Goal: Task Accomplishment & Management: Manage account settings

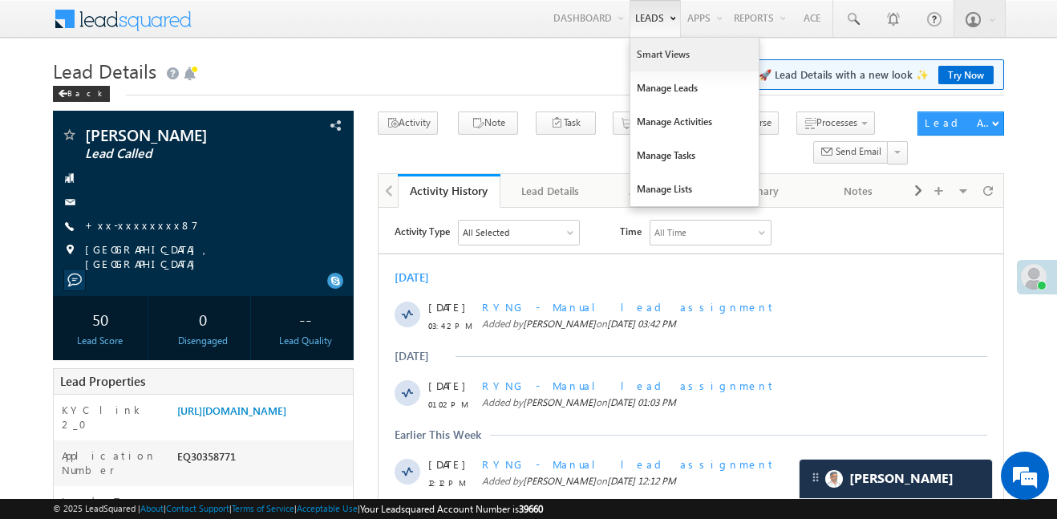
click at [658, 51] on link "Smart Views" at bounding box center [694, 55] width 128 height 34
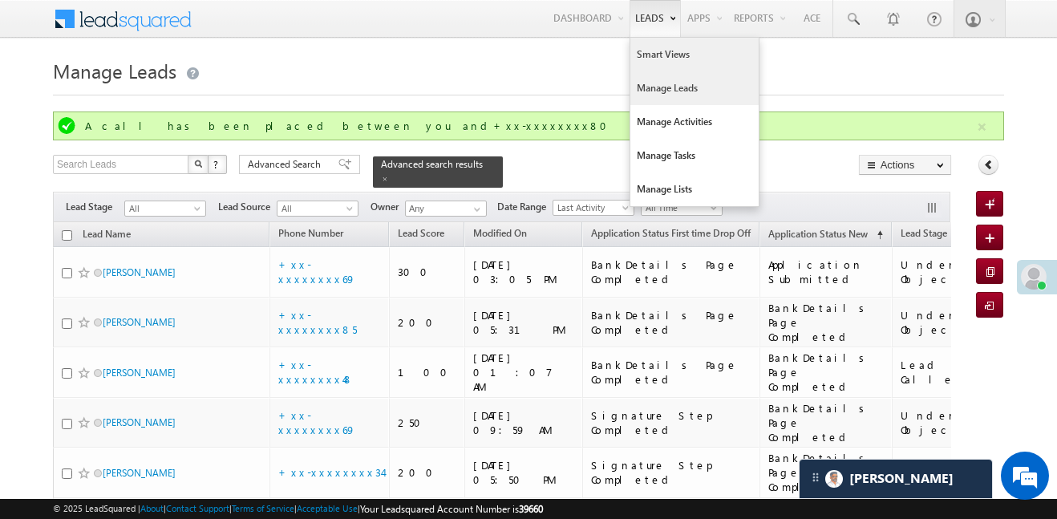
click at [655, 58] on link "Smart Views" at bounding box center [694, 55] width 128 height 34
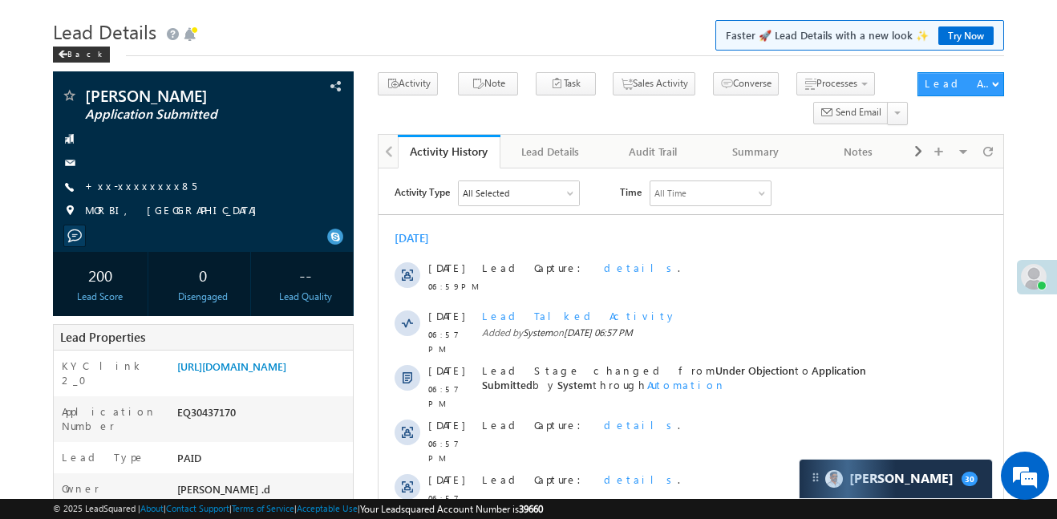
scroll to position [186, 0]
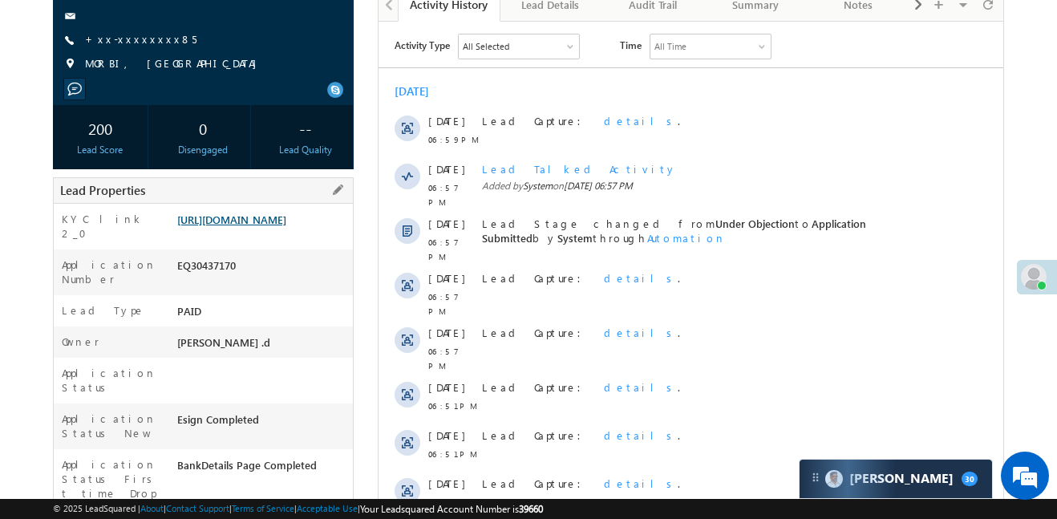
click at [269, 213] on link "https://angelbroking1-pk3em7sa.customui-test.leadsquared.com?leadId=194687f3-20…" at bounding box center [231, 220] width 109 height 14
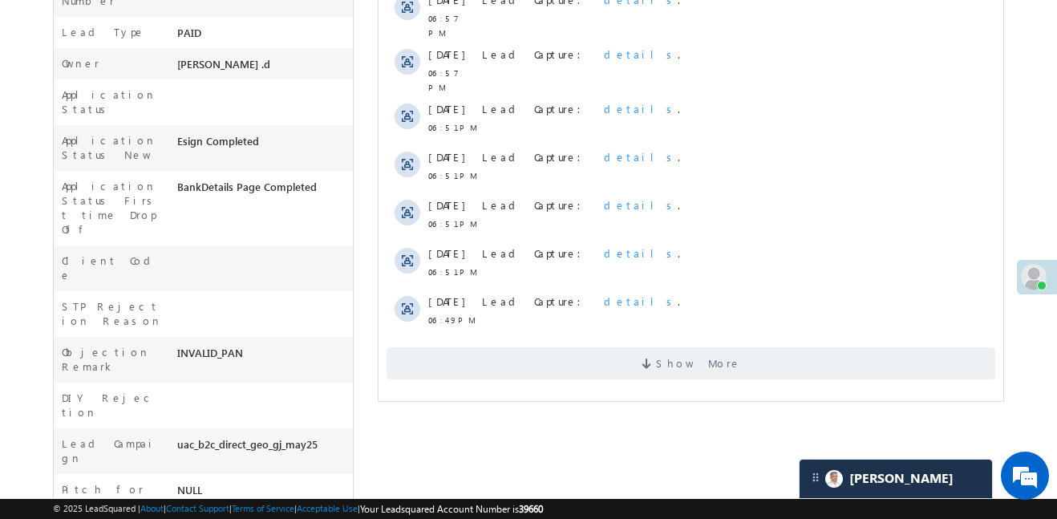
scroll to position [467, 0]
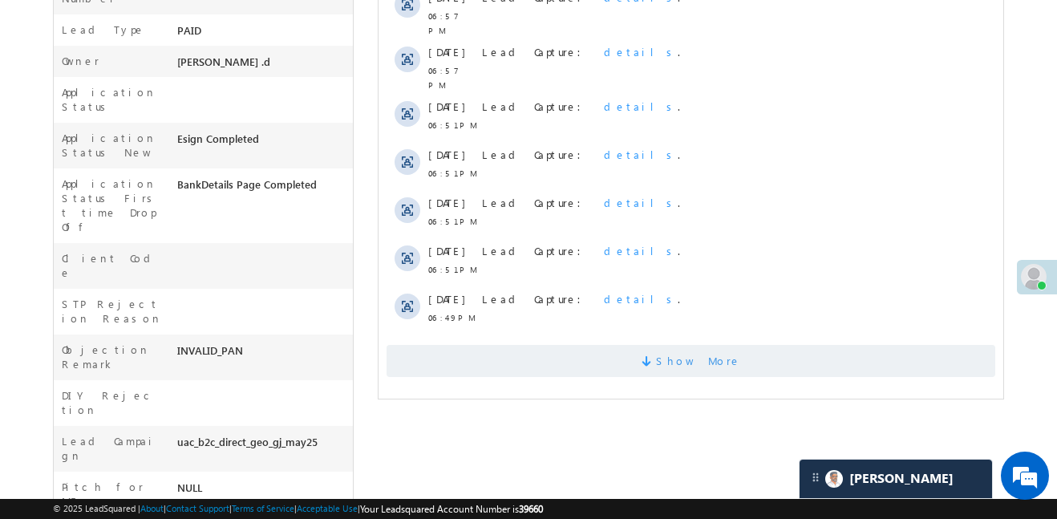
click at [684, 345] on span "Show More" at bounding box center [698, 361] width 85 height 32
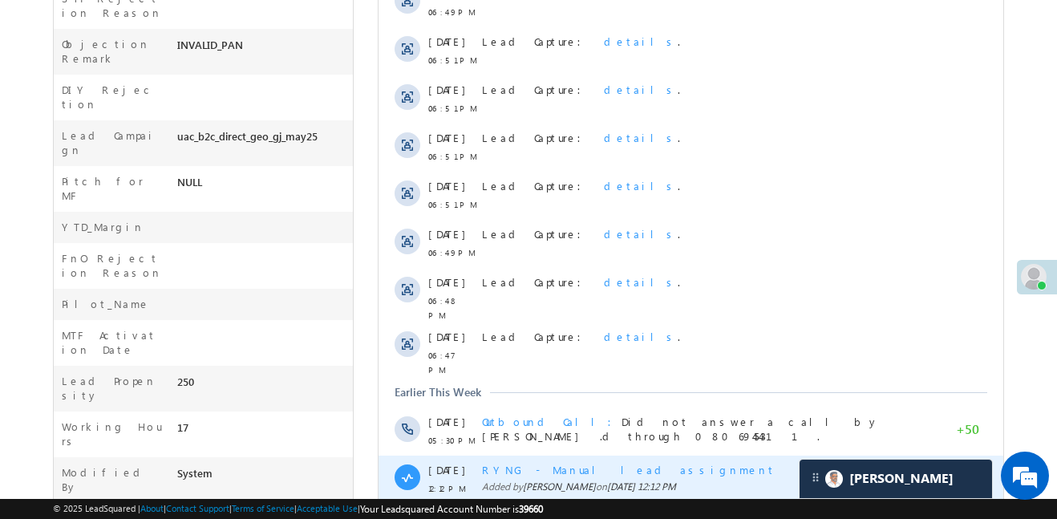
scroll to position [909, 0]
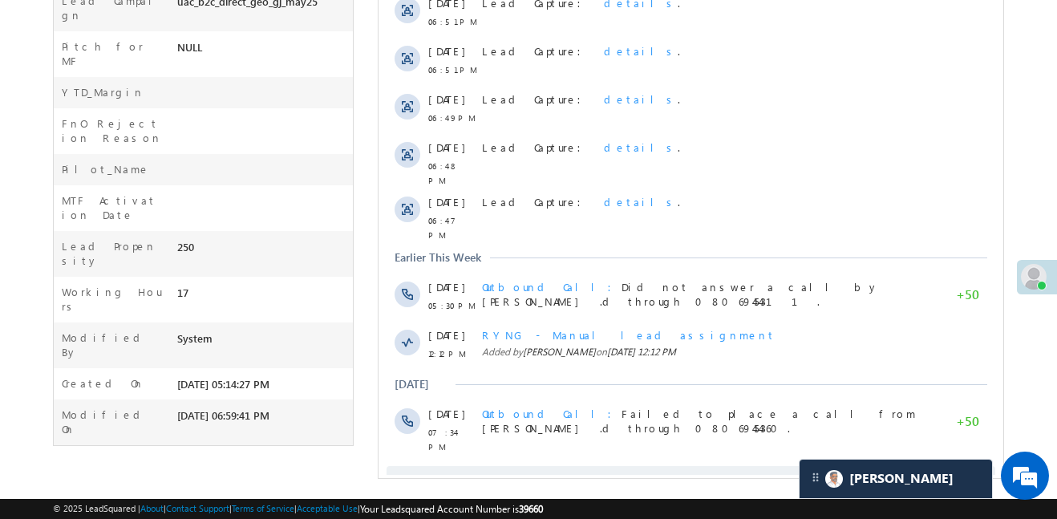
click at [709, 466] on span "Show More" at bounding box center [698, 482] width 85 height 32
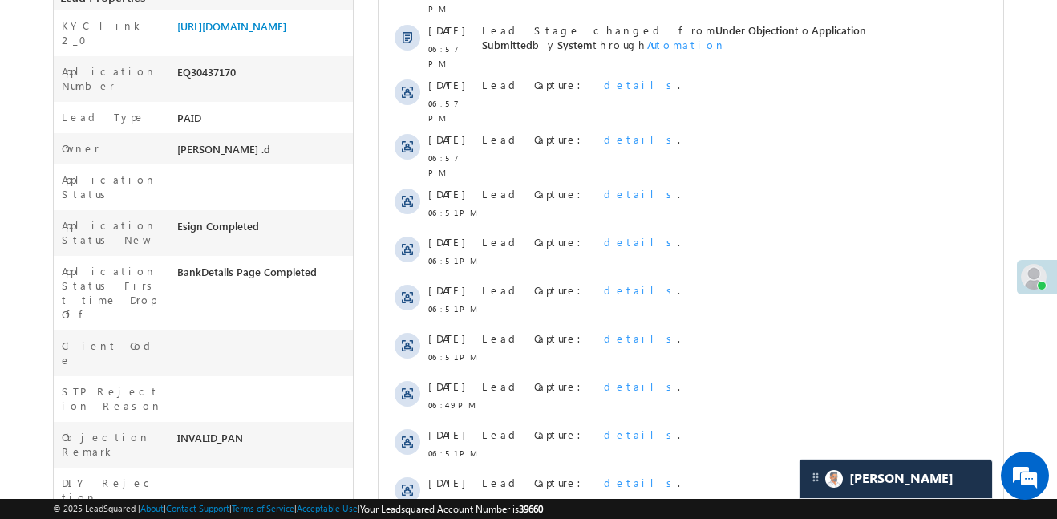
scroll to position [83, 0]
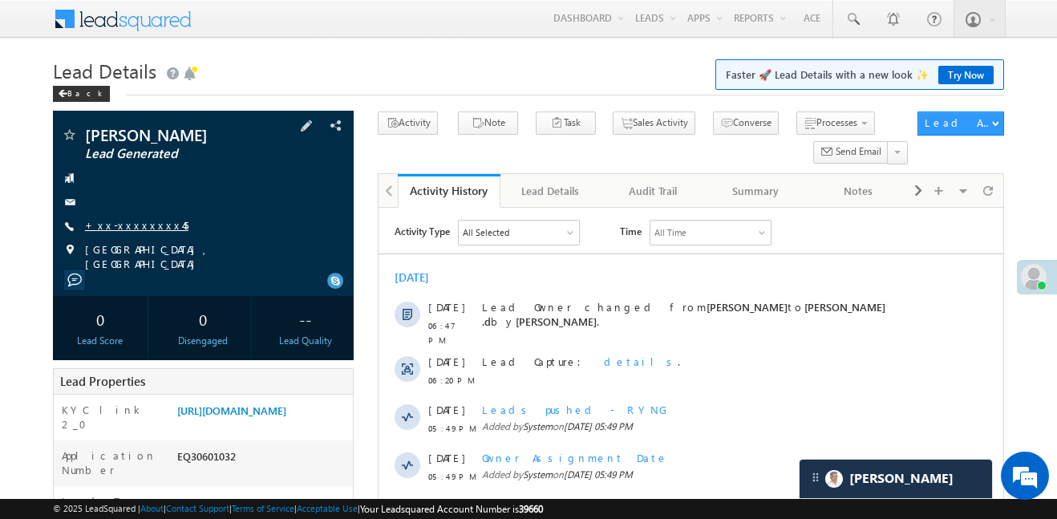
click at [132, 221] on link "+xx-xxxxxxxx45" at bounding box center [136, 225] width 103 height 14
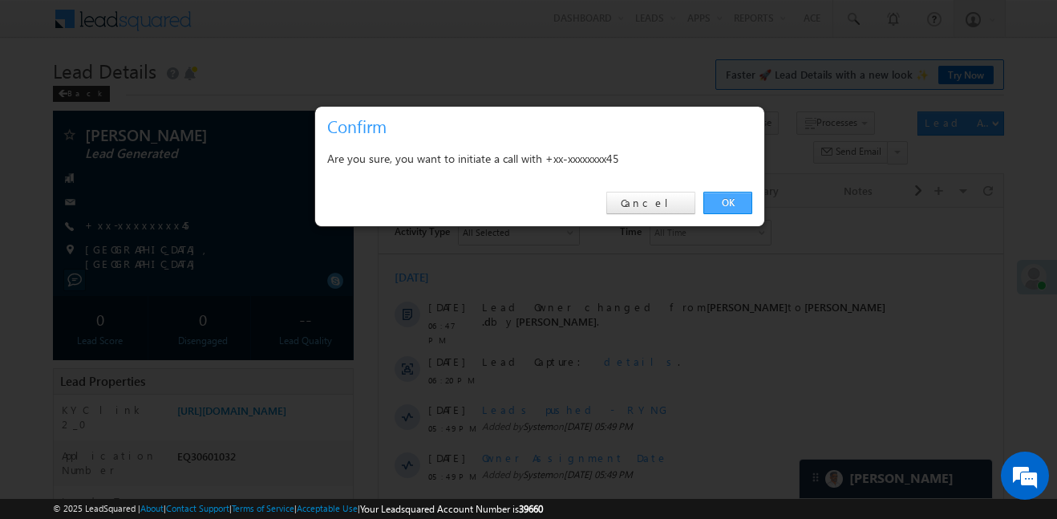
click at [745, 204] on link "OK" at bounding box center [727, 203] width 49 height 22
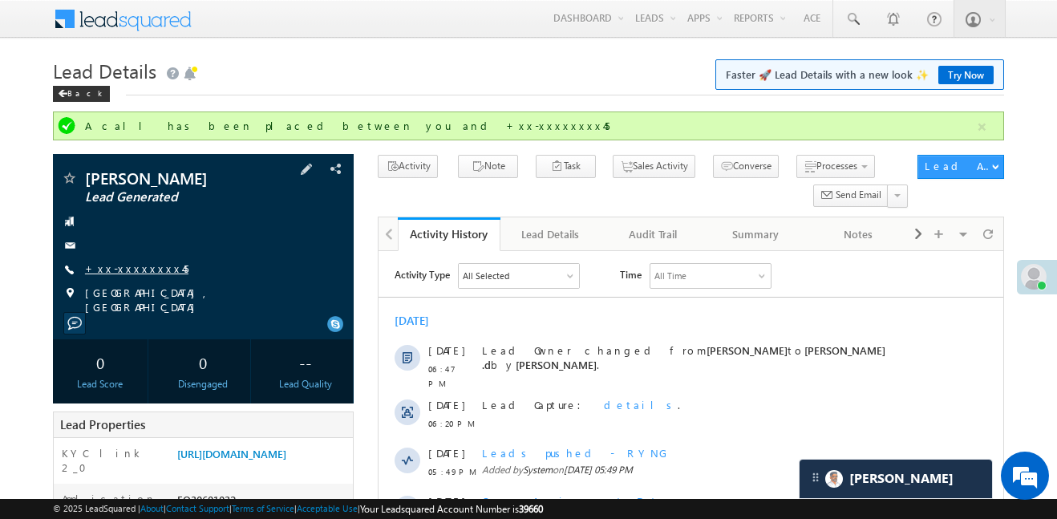
click at [142, 261] on link "+xx-xxxxxxxx45" at bounding box center [136, 268] width 103 height 14
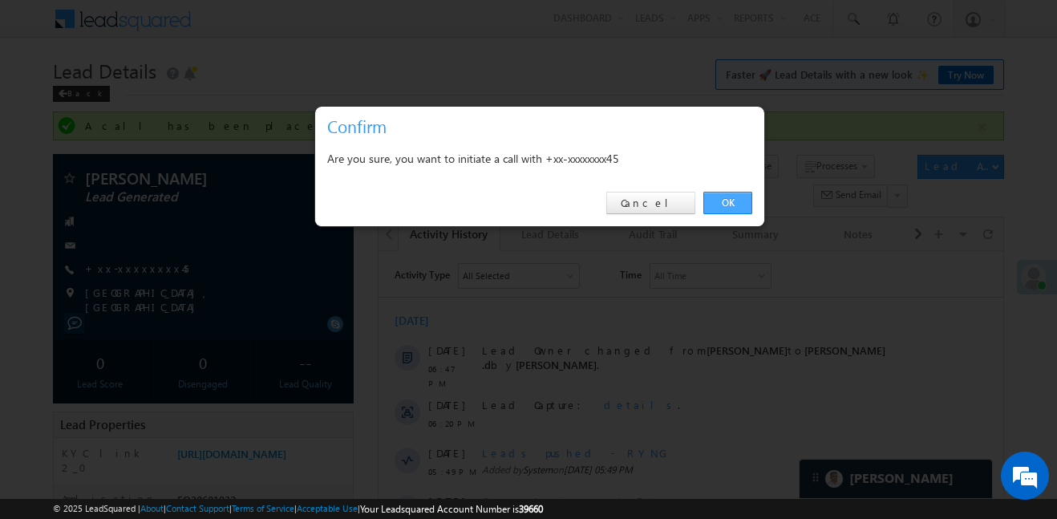
click at [717, 210] on link "OK" at bounding box center [727, 203] width 49 height 22
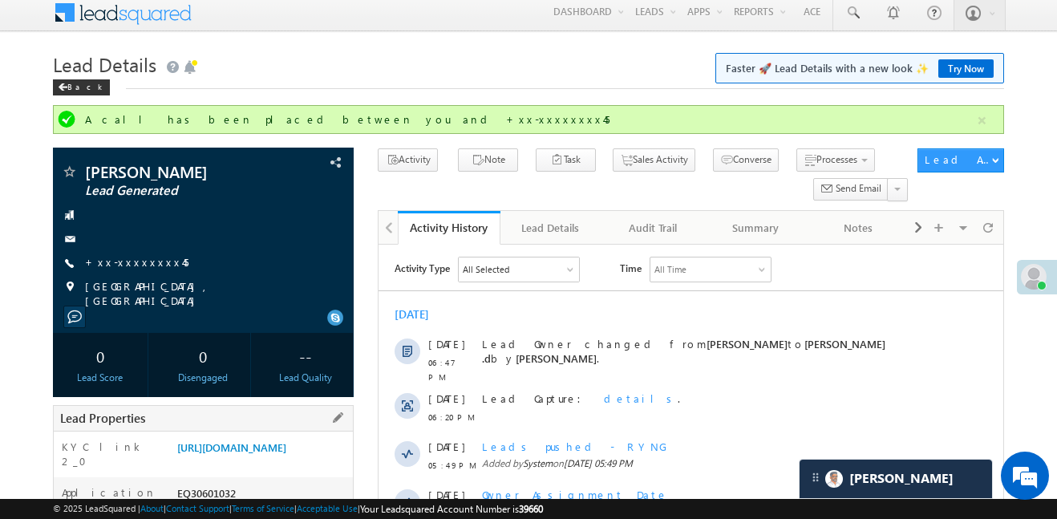
scroll to position [8, 0]
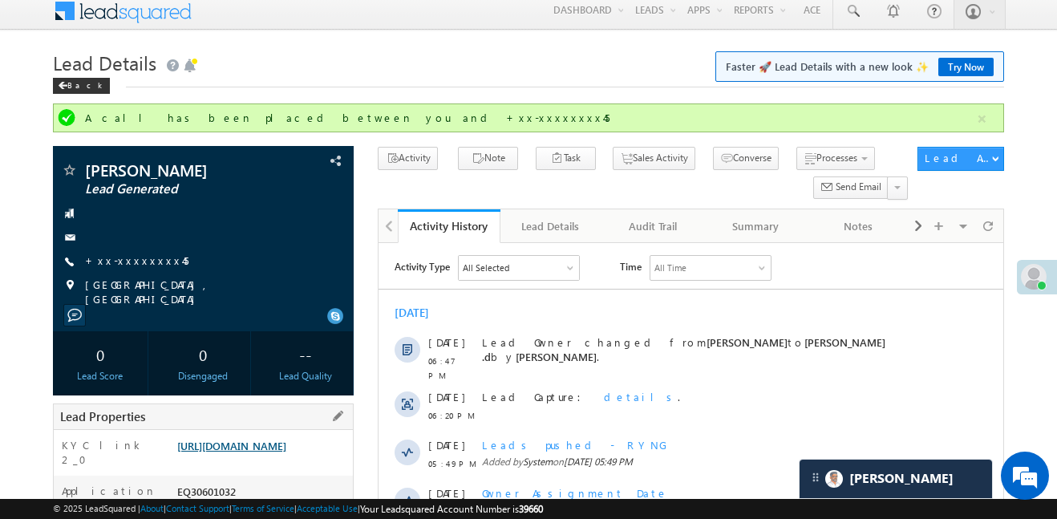
click at [257, 452] on link "https://angelbroking1-pk3em7sa.customui-test.leadsquared.com?leadId=8db7b618-cf…" at bounding box center [231, 446] width 109 height 14
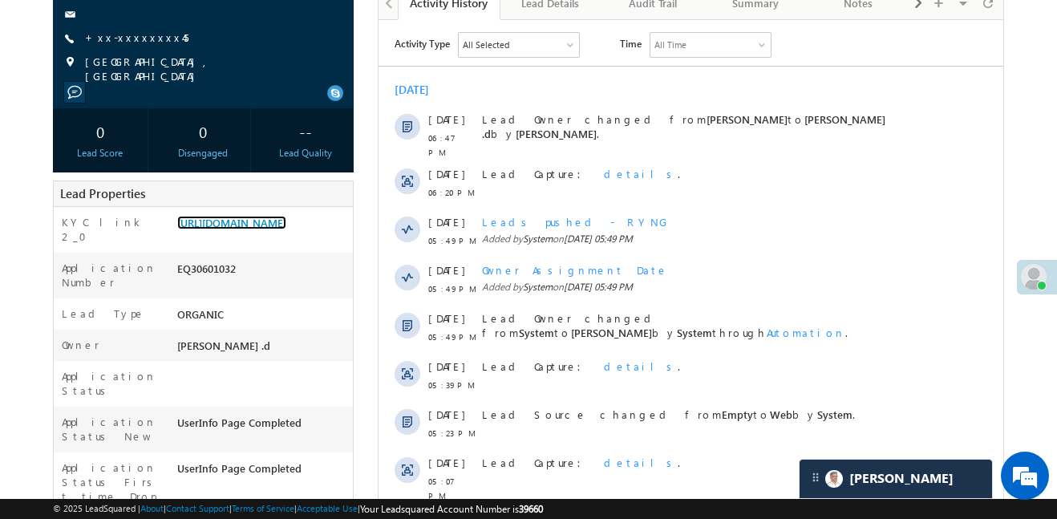
scroll to position [206, 0]
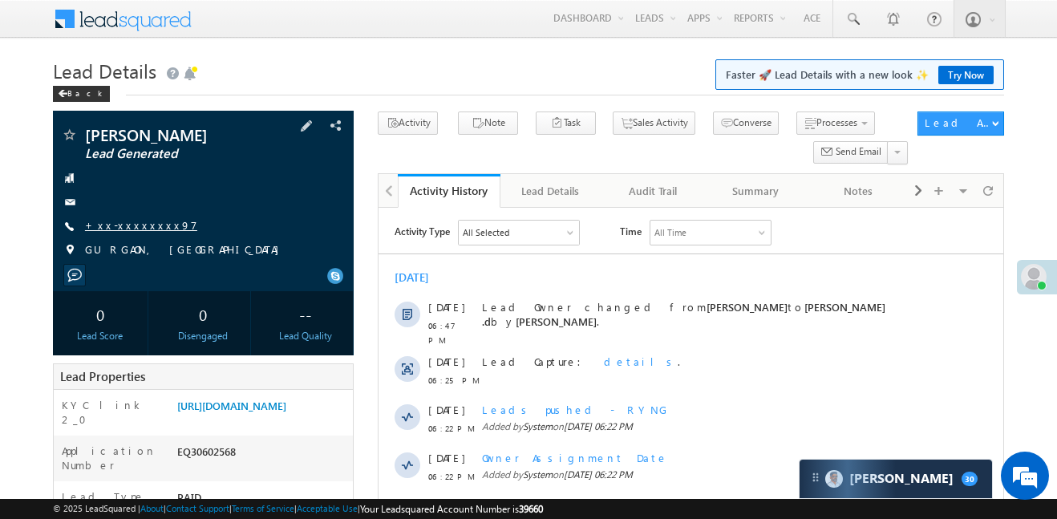
click at [138, 225] on link "+xx-xxxxxxxx97" at bounding box center [141, 225] width 112 height 14
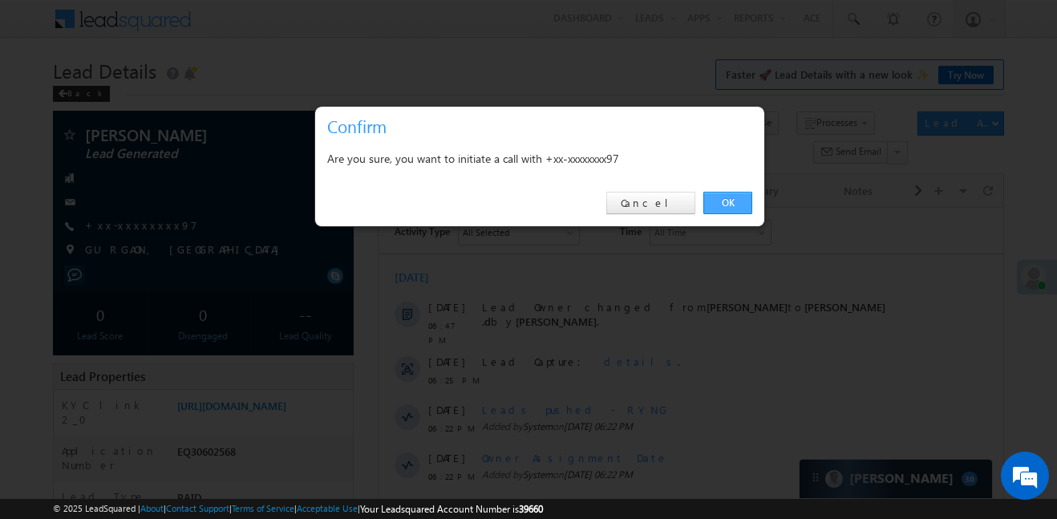
click at [731, 211] on link "OK" at bounding box center [727, 203] width 49 height 22
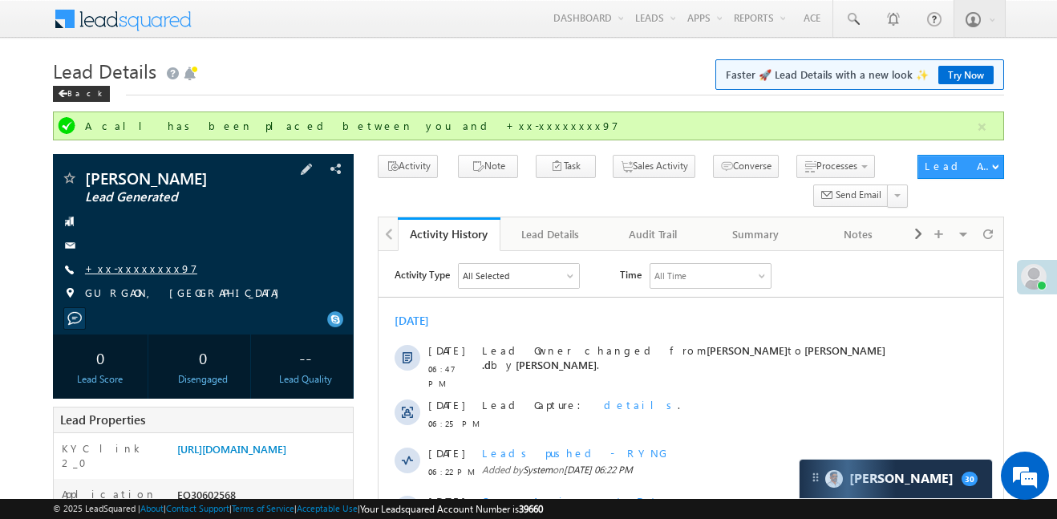
click at [136, 265] on link "+xx-xxxxxxxx97" at bounding box center [141, 268] width 112 height 14
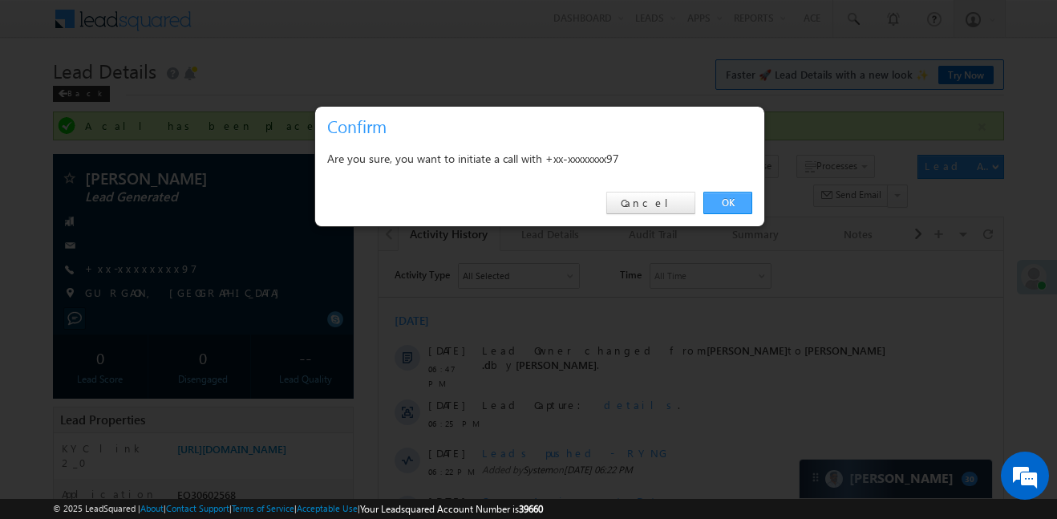
click at [722, 203] on link "OK" at bounding box center [727, 203] width 49 height 22
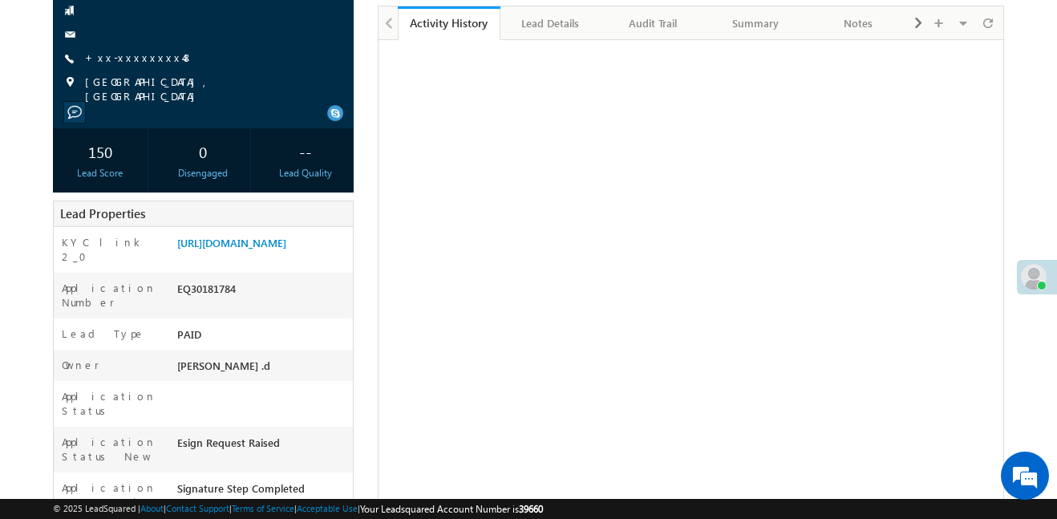
scroll to position [168, 0]
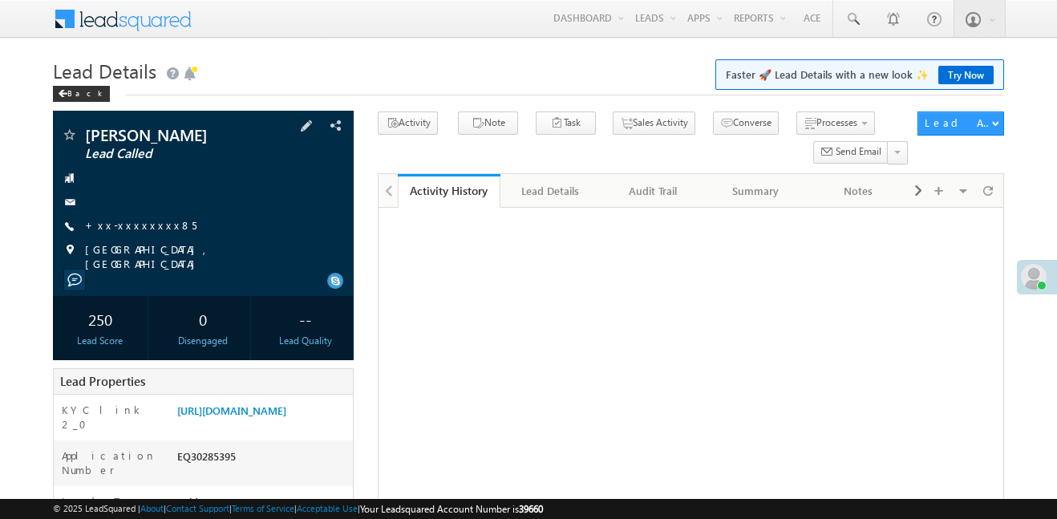
scroll to position [257, 0]
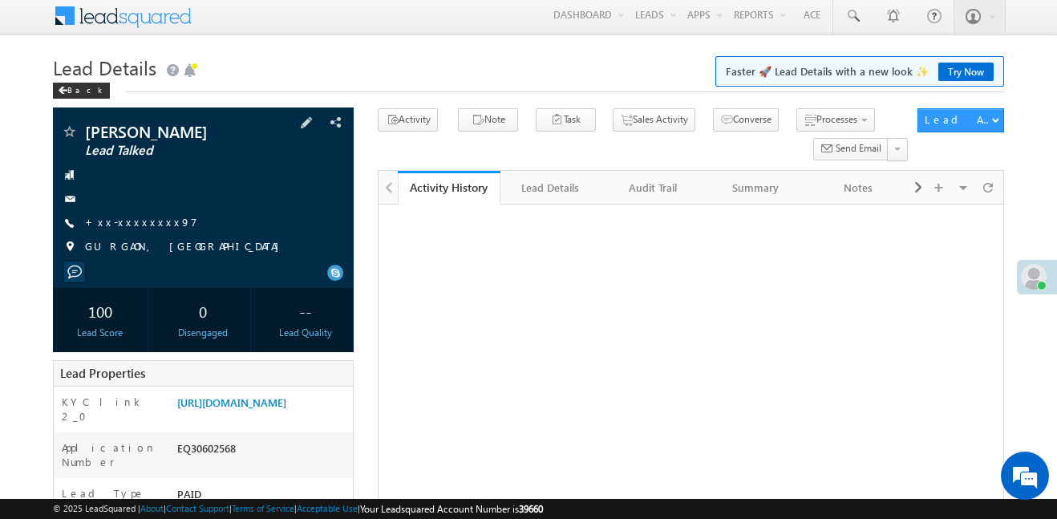
scroll to position [268, 0]
